Goal: Navigation & Orientation: Find specific page/section

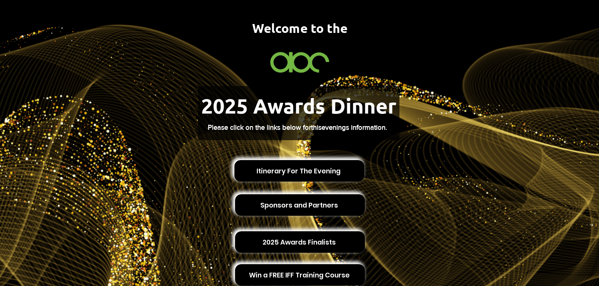
scroll to position [40, 0]
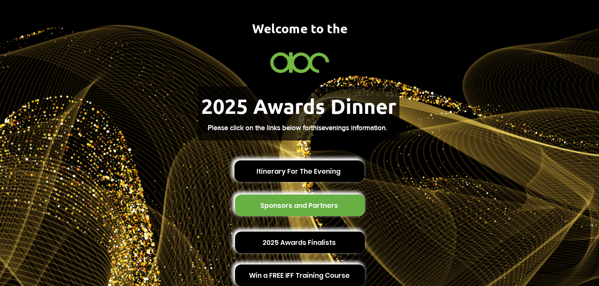
click at [290, 202] on span "Sponsors and Partners" at bounding box center [299, 206] width 78 height 10
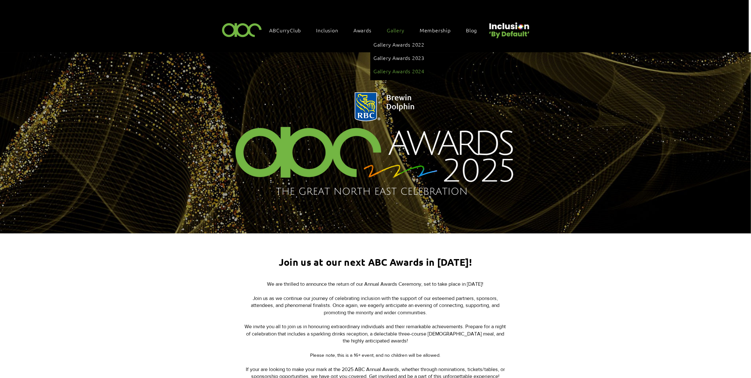
click at [402, 65] on link "Gallery Awards 2024" at bounding box center [398, 71] width 51 height 12
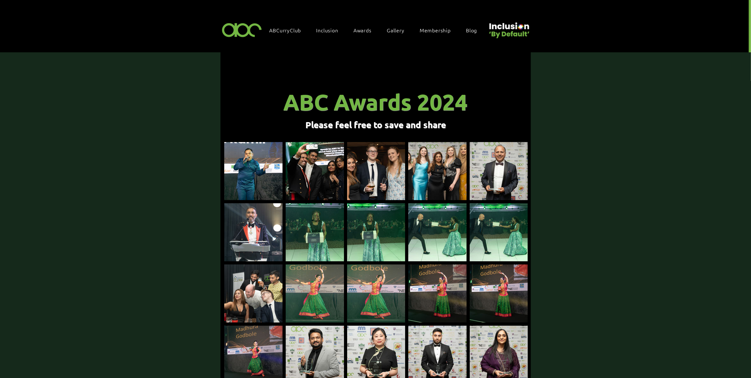
click at [499, 147] on div "main content" at bounding box center [499, 171] width 58 height 58
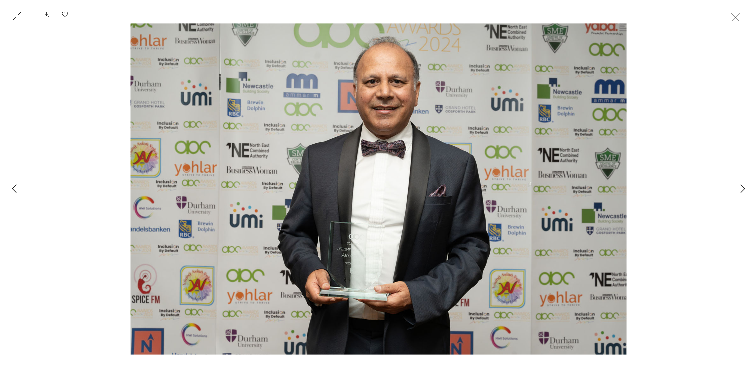
click at [736, 13] on button "Exit expand mode" at bounding box center [735, 17] width 12 height 14
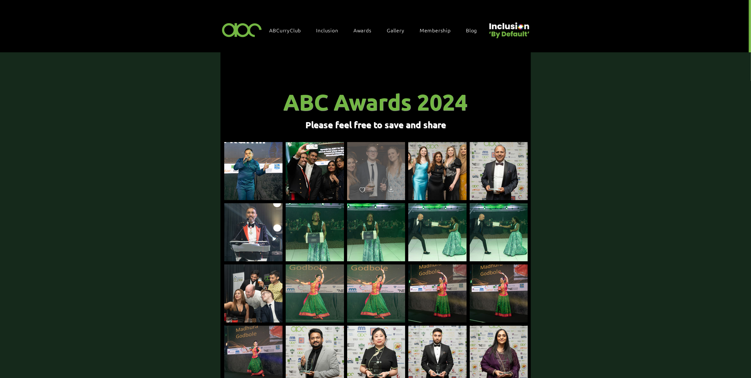
click at [393, 148] on div "main content" at bounding box center [376, 168] width 58 height 52
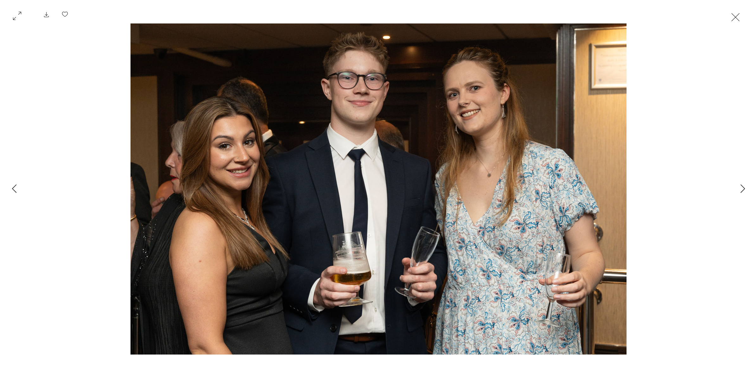
click at [734, 15] on button "Exit expand mode" at bounding box center [735, 17] width 12 height 14
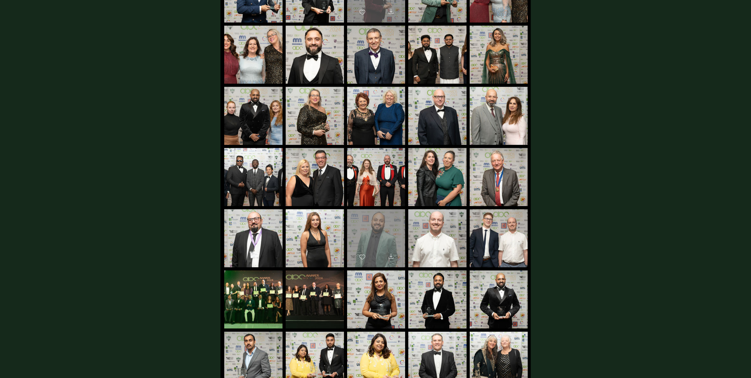
scroll to position [436, 0]
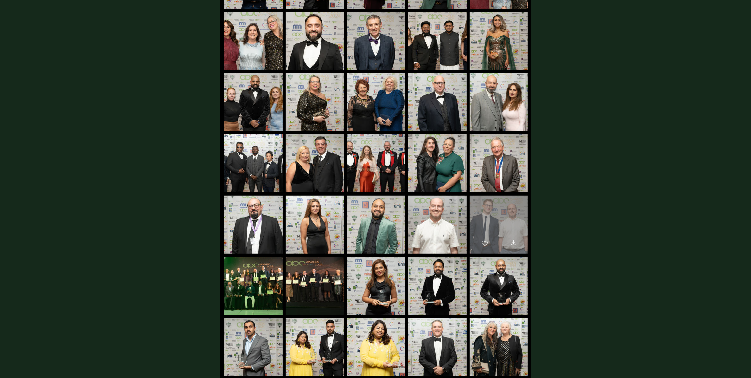
click at [491, 214] on div "main content" at bounding box center [499, 221] width 58 height 52
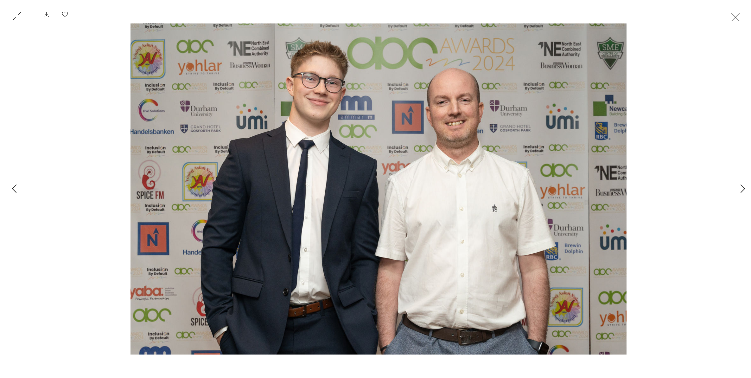
click at [736, 18] on button "Exit expand mode" at bounding box center [735, 17] width 12 height 14
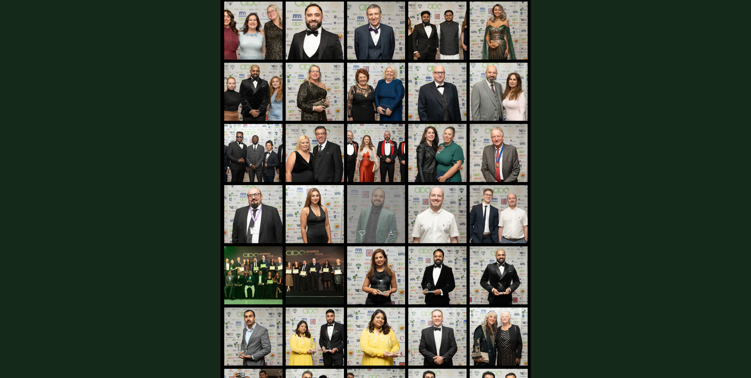
scroll to position [436, 0]
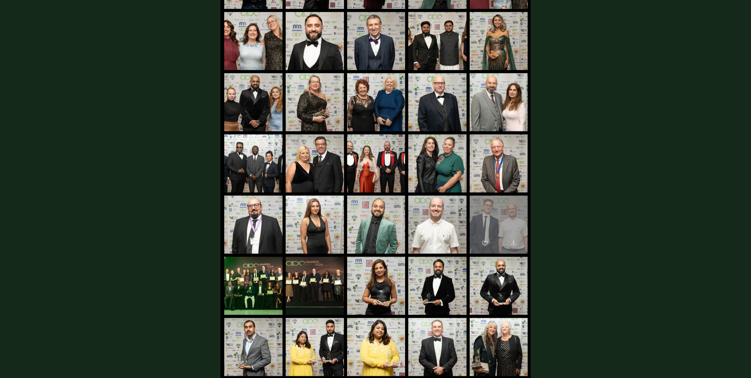
click at [496, 215] on div "main content" at bounding box center [499, 221] width 58 height 52
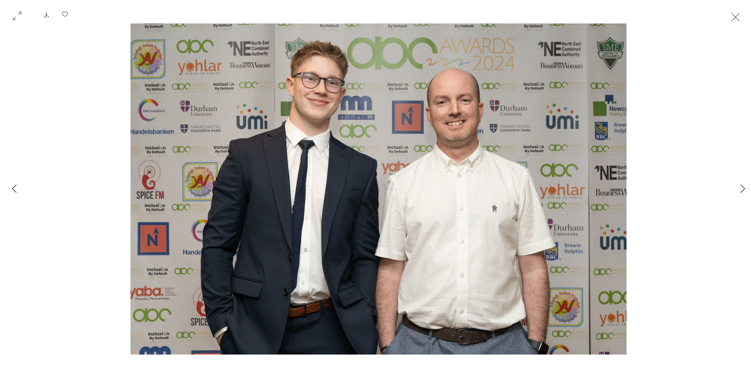
click at [737, 15] on button "Exit expand mode" at bounding box center [735, 17] width 12 height 14
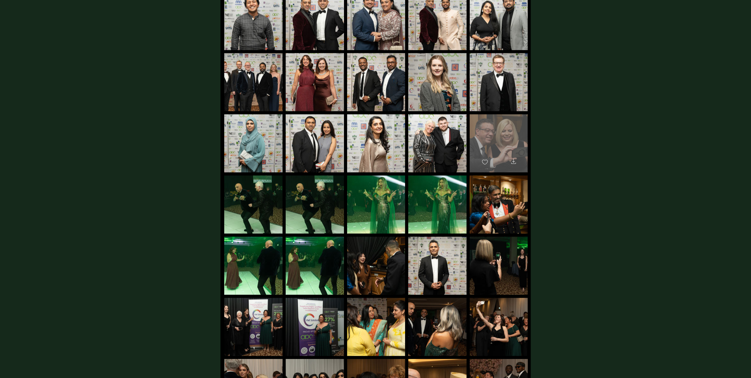
scroll to position [1386, 0]
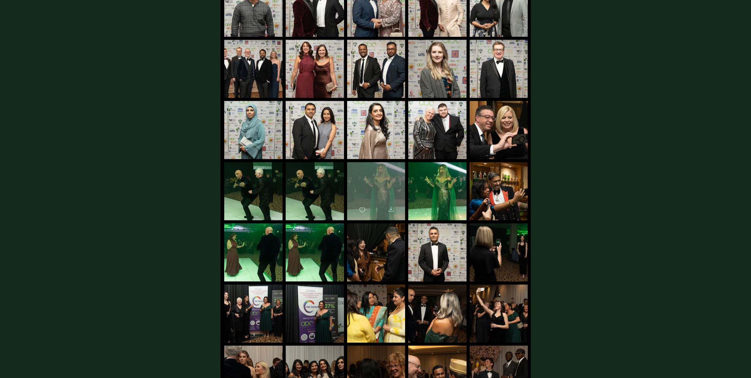
click at [398, 171] on div "main content" at bounding box center [376, 188] width 58 height 52
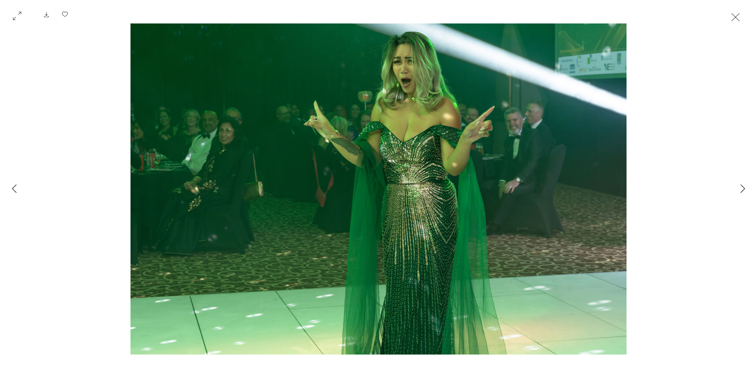
click at [740, 13] on button "Exit expand mode" at bounding box center [735, 17] width 12 height 14
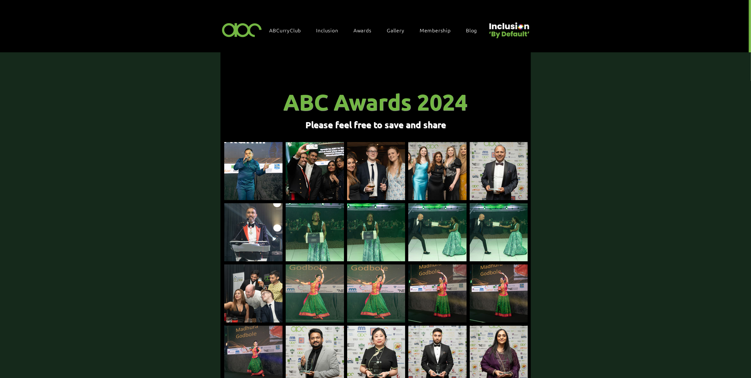
scroll to position [1386, 0]
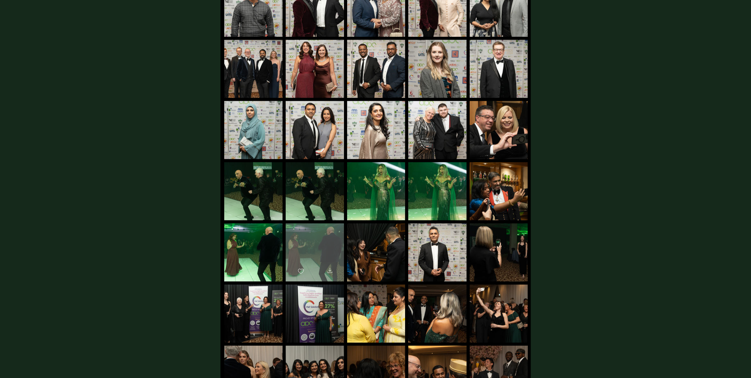
click at [299, 242] on div "main content" at bounding box center [315, 249] width 58 height 52
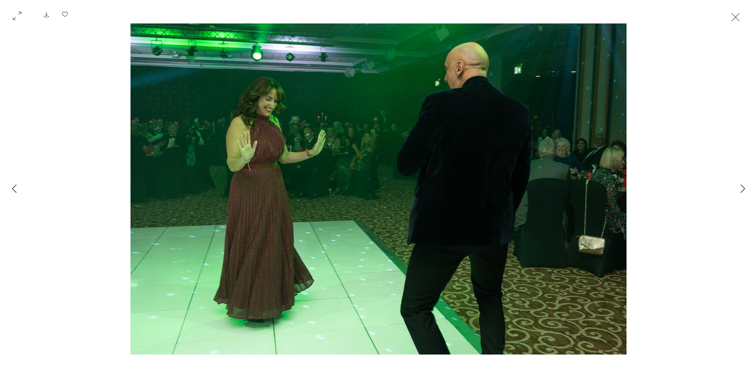
click at [738, 15] on button "Exit expand mode" at bounding box center [735, 17] width 12 height 14
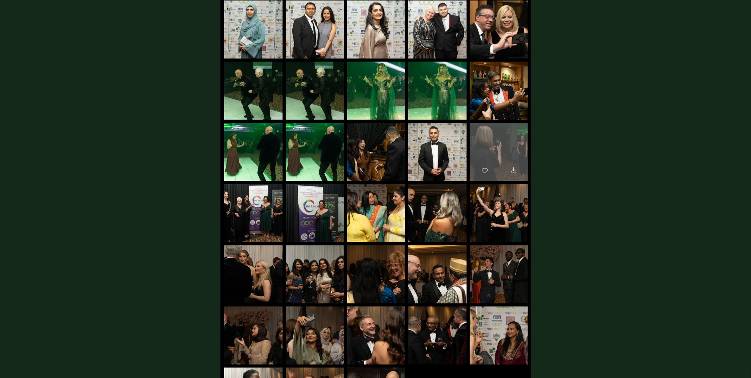
scroll to position [1504, 0]
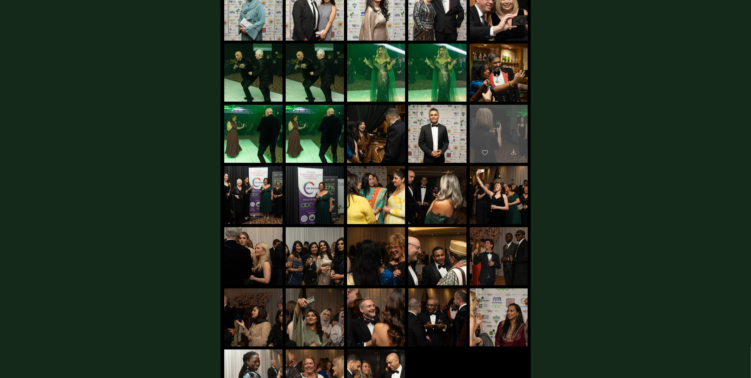
click at [499, 106] on div "main content" at bounding box center [499, 131] width 58 height 52
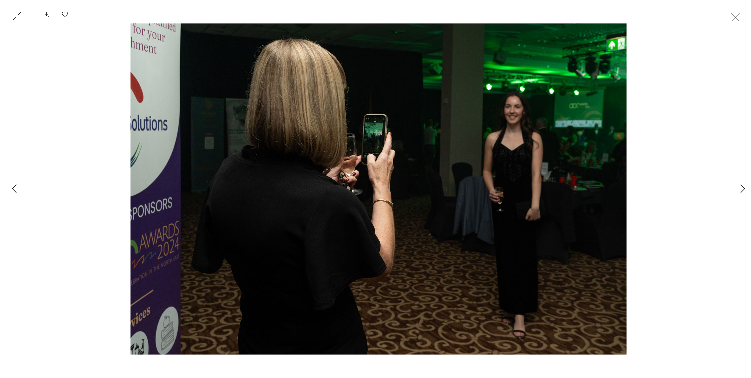
click at [738, 18] on button "Exit expand mode" at bounding box center [735, 17] width 12 height 14
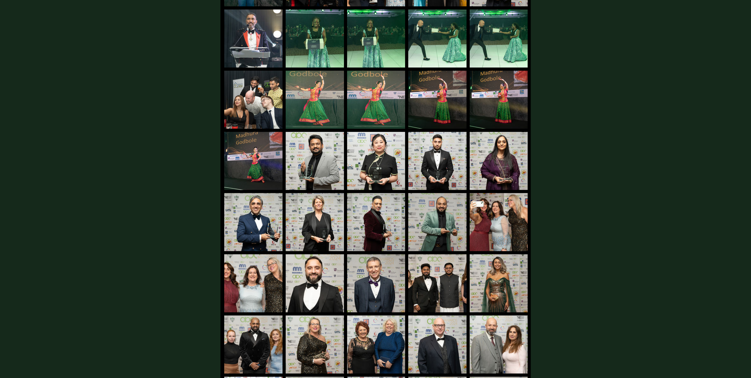
scroll to position [198, 0]
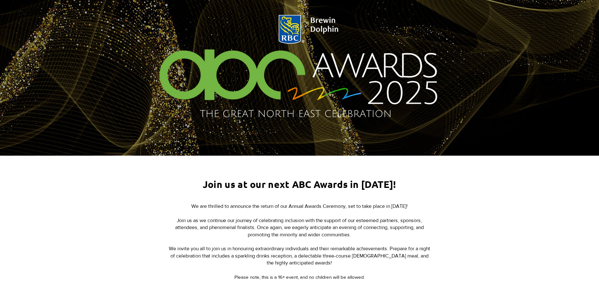
scroll to position [119, 0]
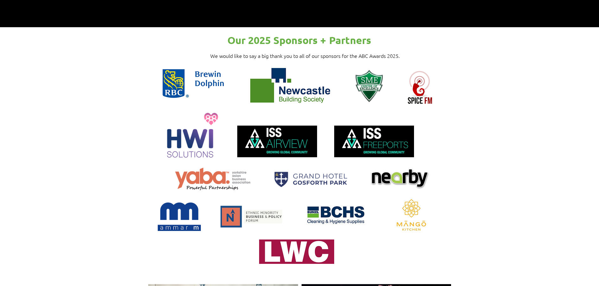
scroll to position [596, 0]
